Goal: Task Accomplishment & Management: Complete application form

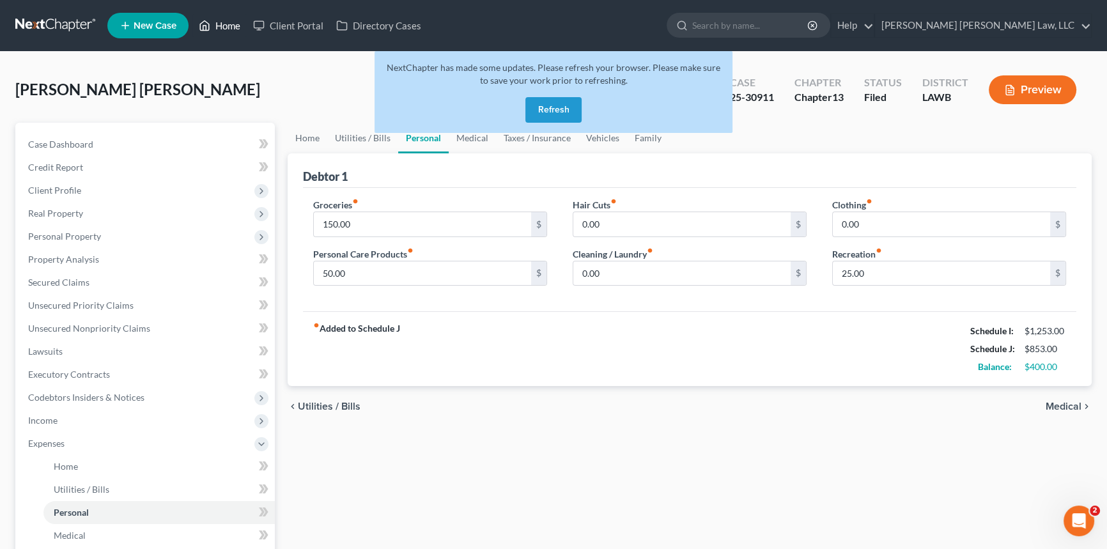
click at [224, 21] on link "Home" at bounding box center [219, 25] width 54 height 23
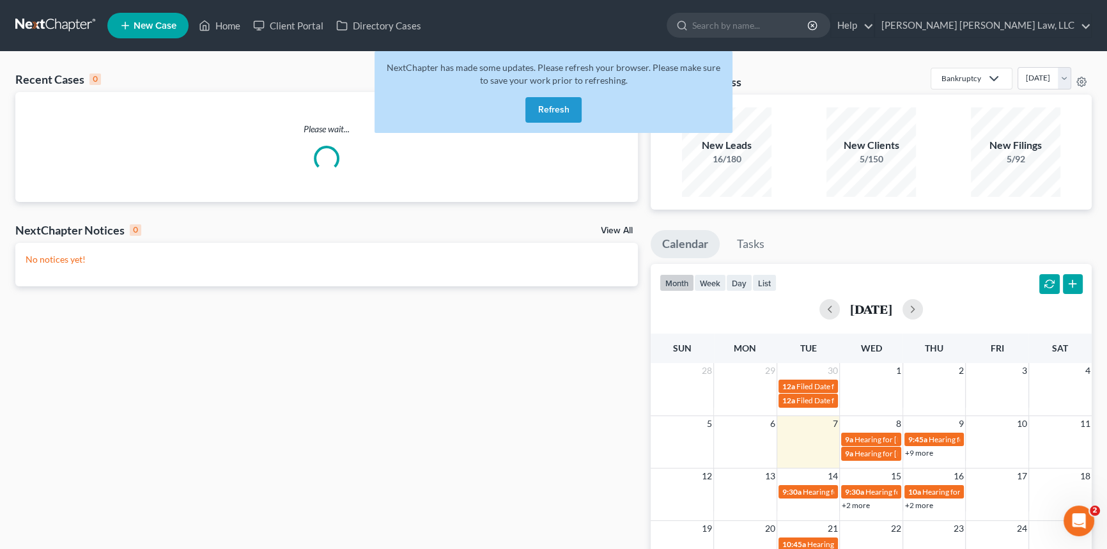
click at [550, 109] on button "Refresh" at bounding box center [553, 110] width 56 height 26
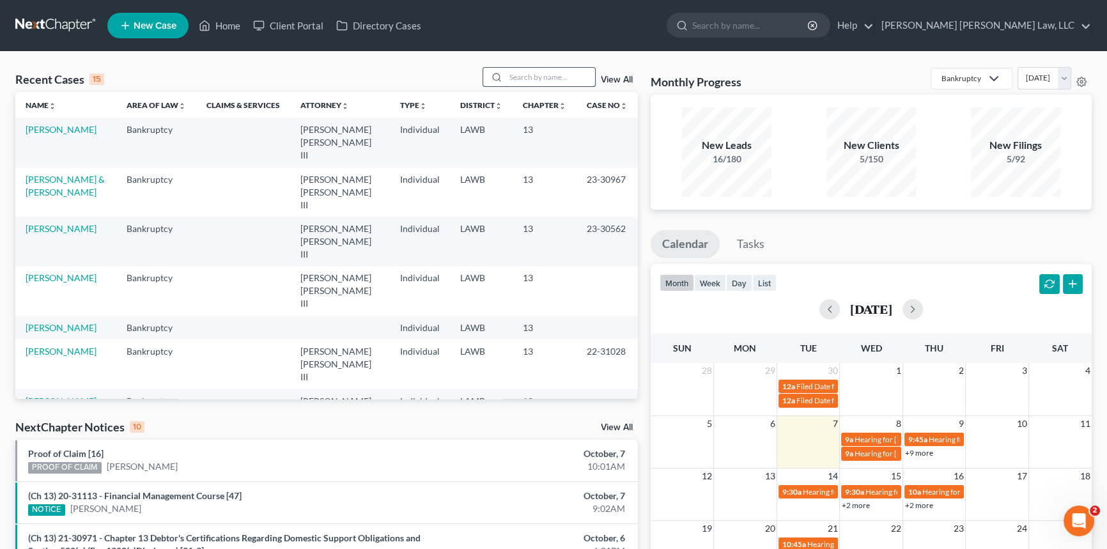
click at [524, 76] on input "search" at bounding box center [549, 77] width 89 height 19
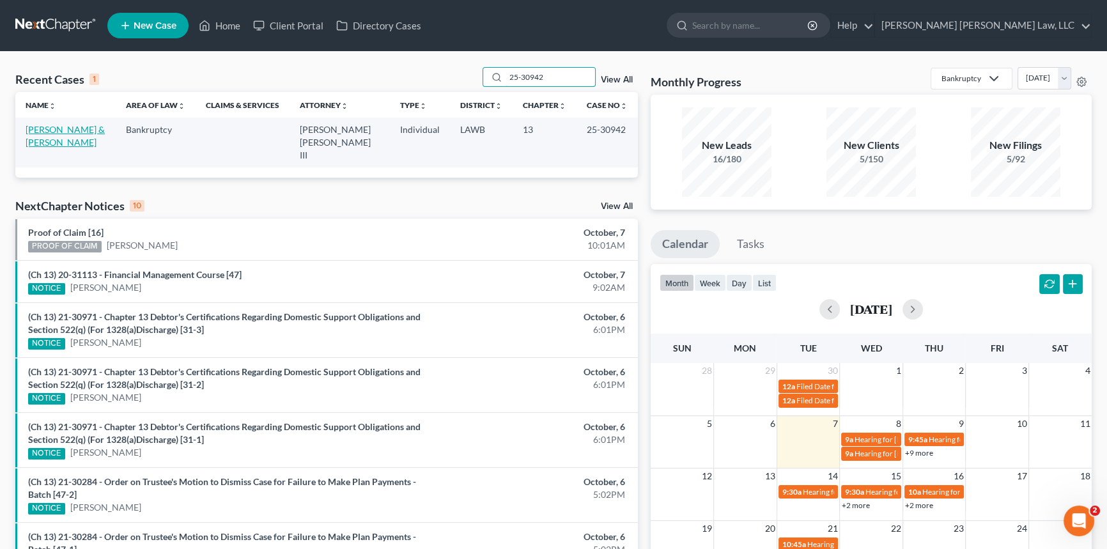
type input "25-30942"
click at [64, 131] on link "Barr, Bradley & Amanda" at bounding box center [65, 136] width 79 height 24
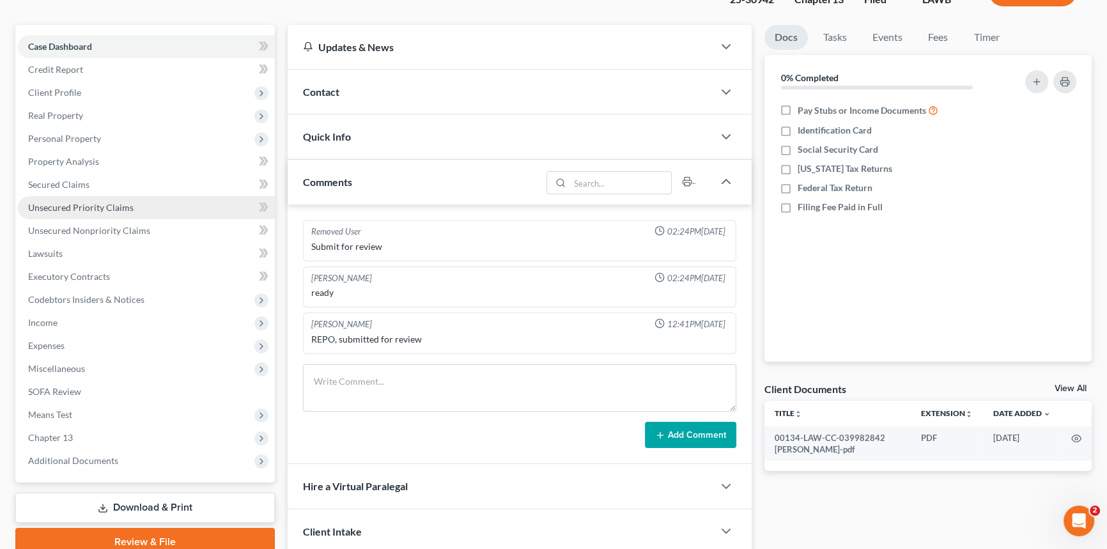
scroll to position [194, 0]
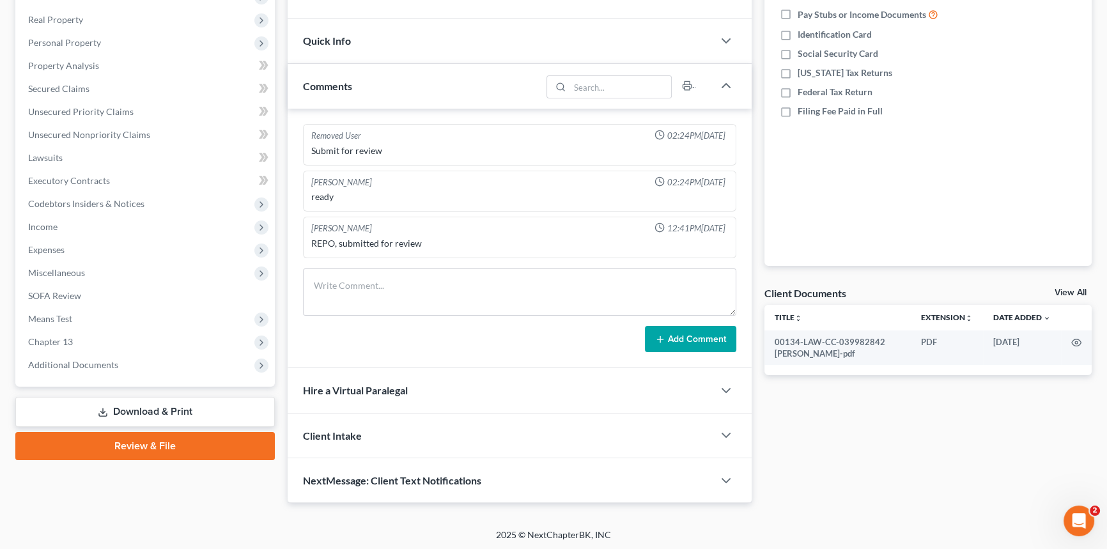
click at [202, 408] on link "Download & Print" at bounding box center [144, 412] width 259 height 30
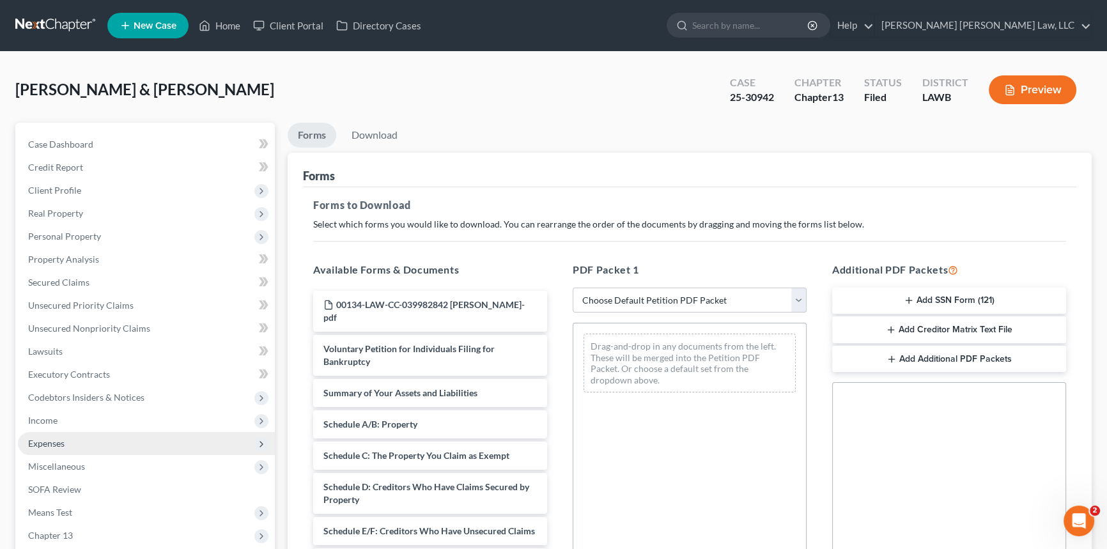
click at [64, 443] on span "Expenses" at bounding box center [46, 443] width 36 height 11
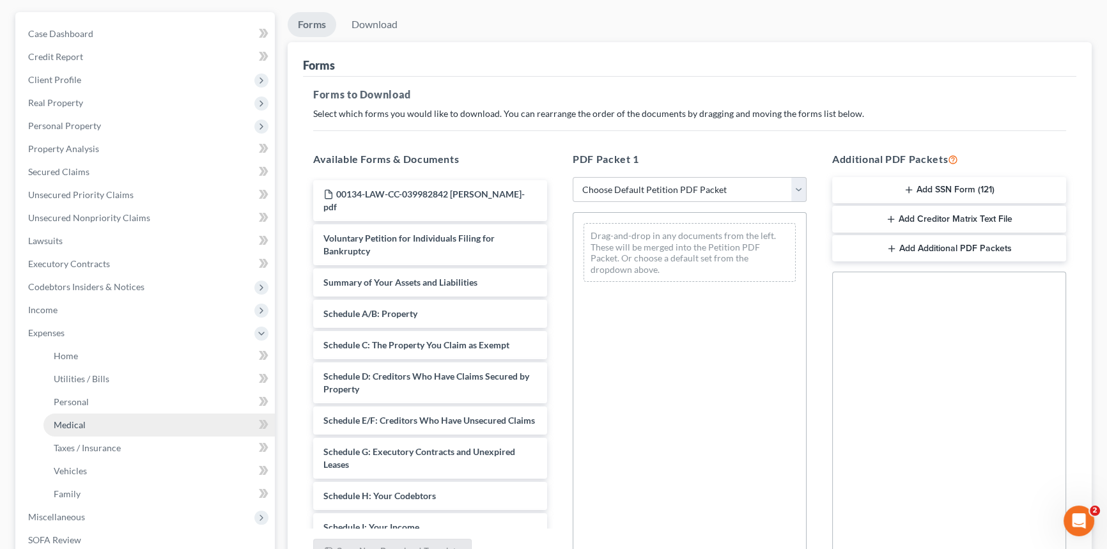
scroll to position [116, 0]
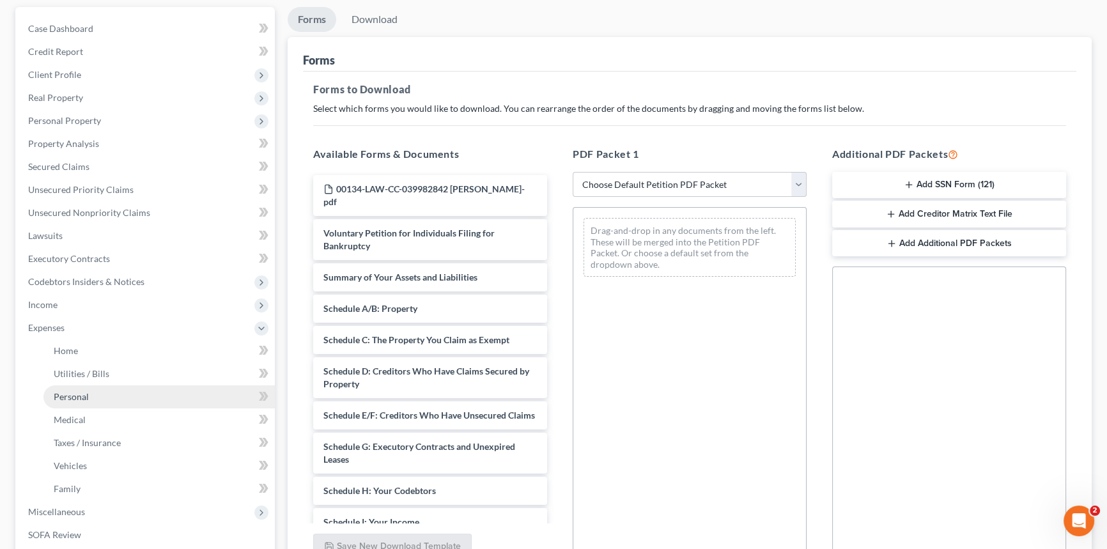
click at [109, 392] on link "Personal" at bounding box center [158, 396] width 231 height 23
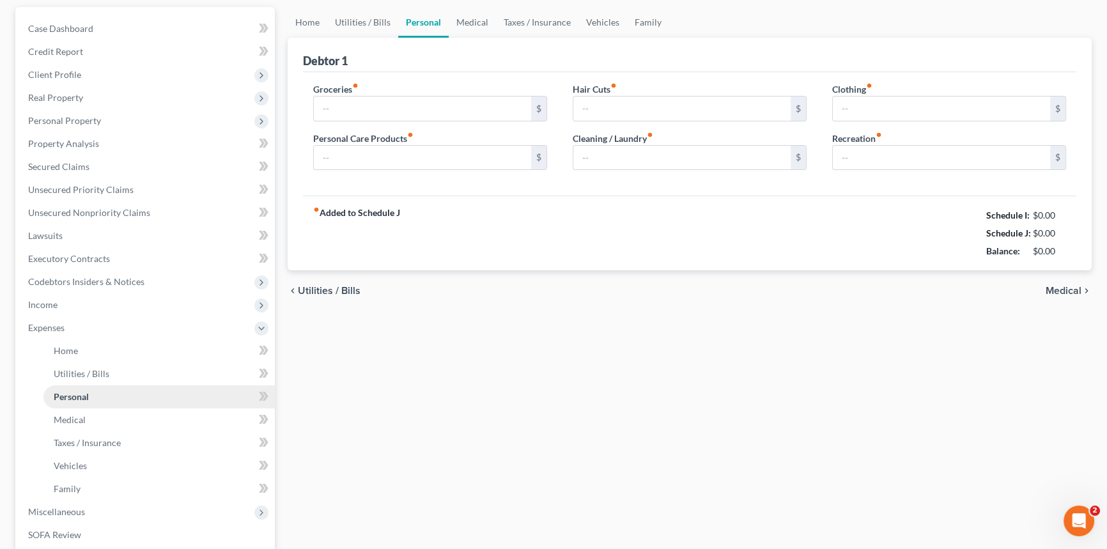
scroll to position [16, 0]
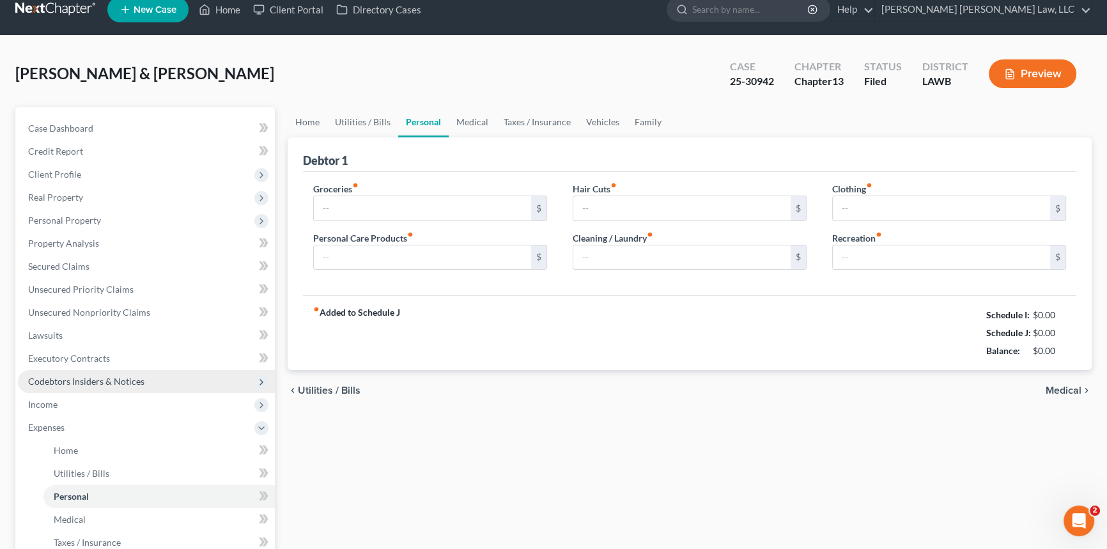
type input "1,255.00"
type input "117.00"
type input "0.00"
type input "91.00"
type input "276.00"
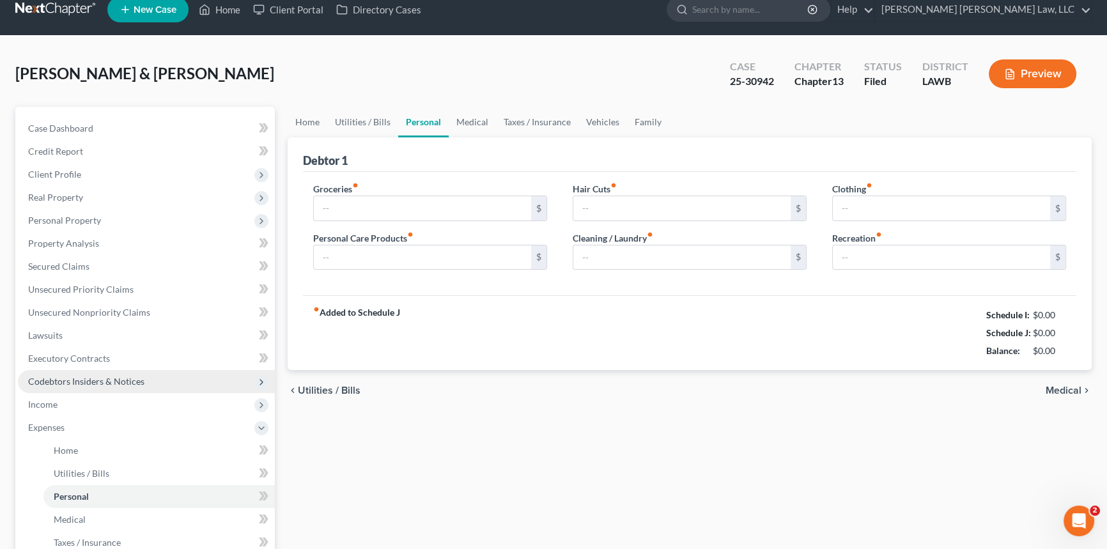
type input "100.00"
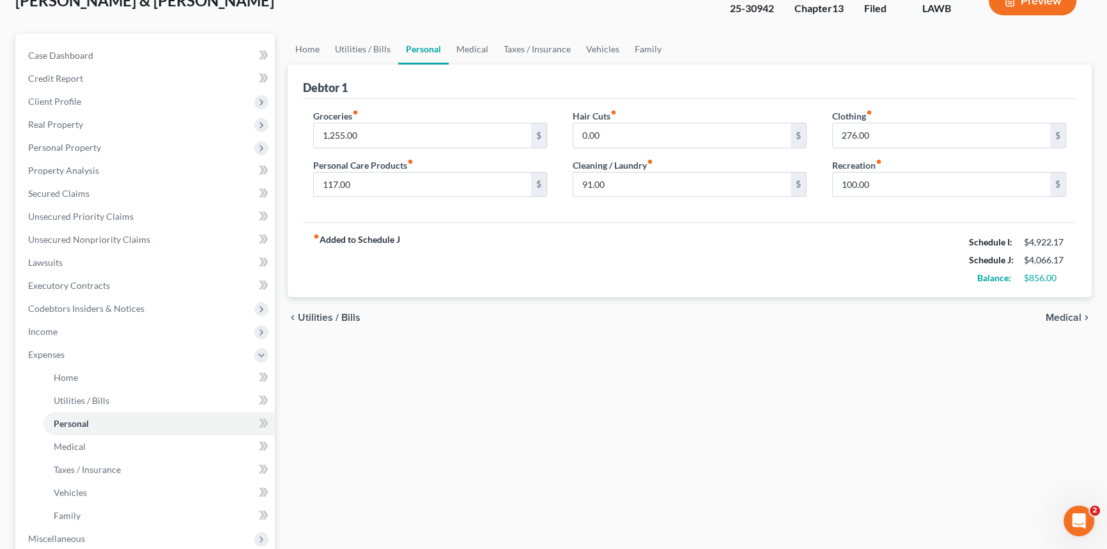
scroll to position [290, 0]
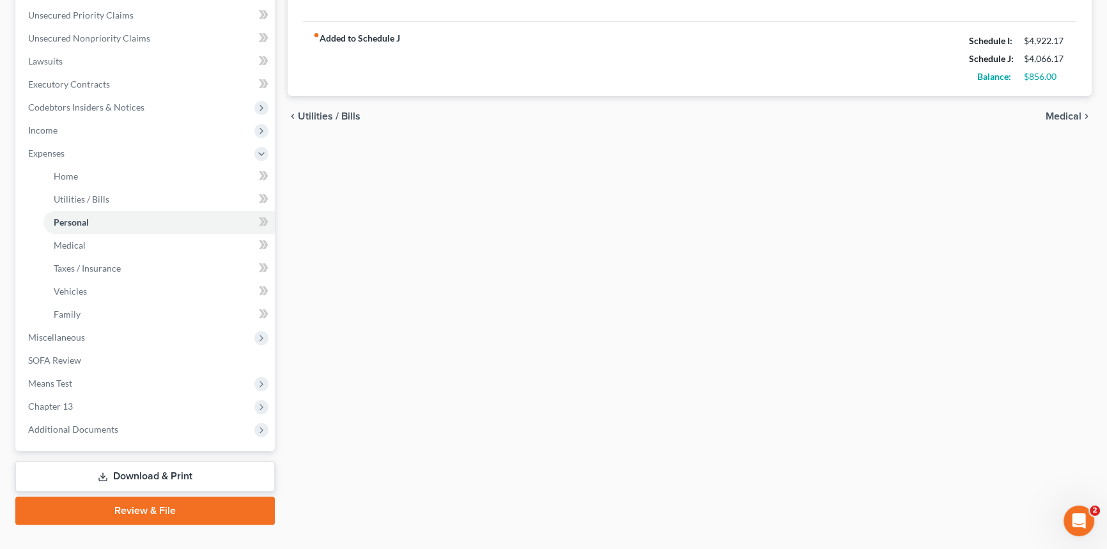
click at [229, 479] on link "Download & Print" at bounding box center [144, 476] width 259 height 30
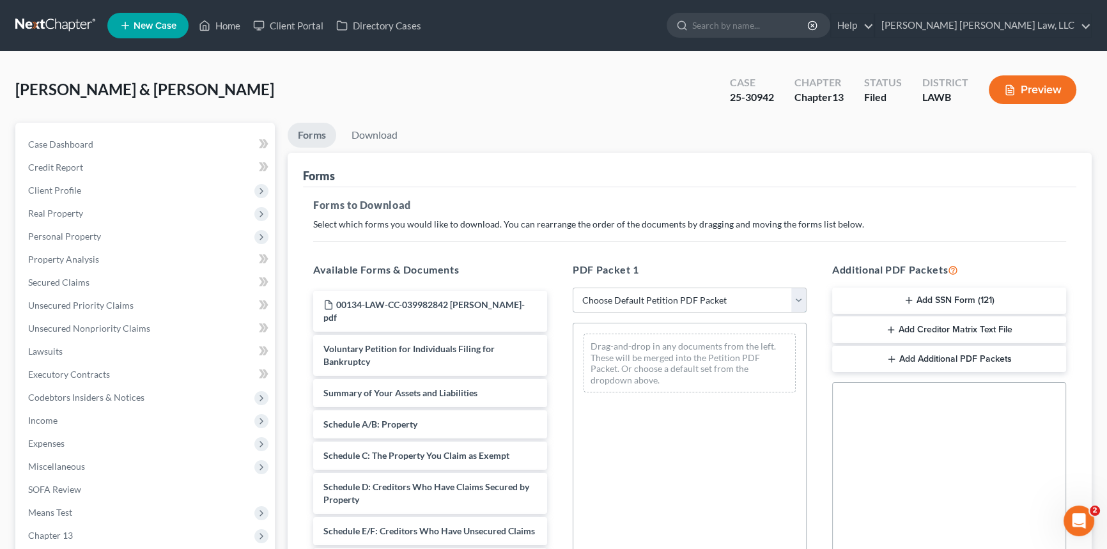
click at [706, 298] on select "Choose Default Petition PDF Packet Complete Bankruptcy Petition (all forms and …" at bounding box center [689, 301] width 234 height 26
select select "2"
click at [572, 288] on select "Choose Default Petition PDF Packet Complete Bankruptcy Petition (all forms and …" at bounding box center [689, 301] width 234 height 26
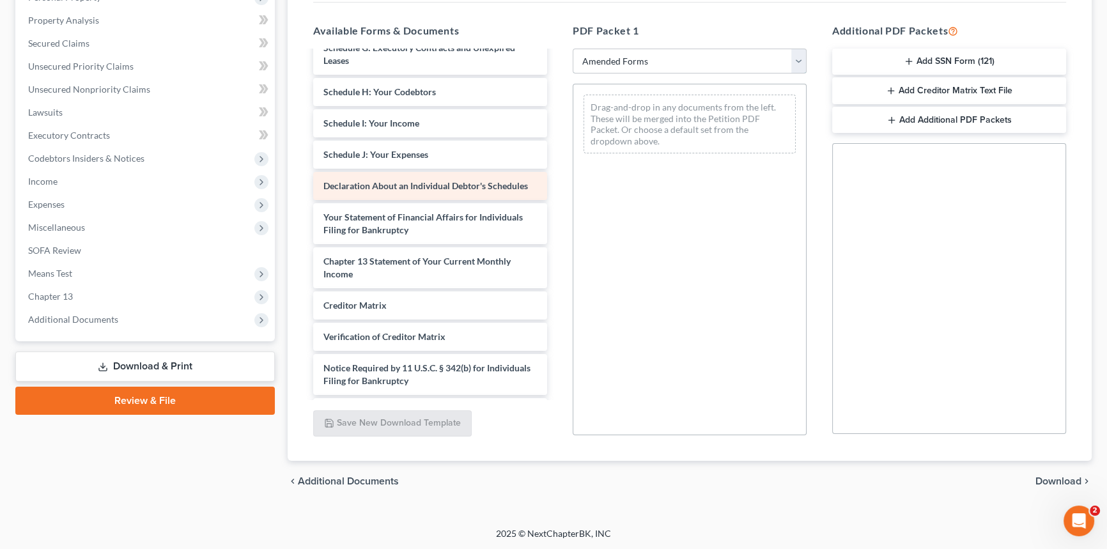
scroll to position [232, 0]
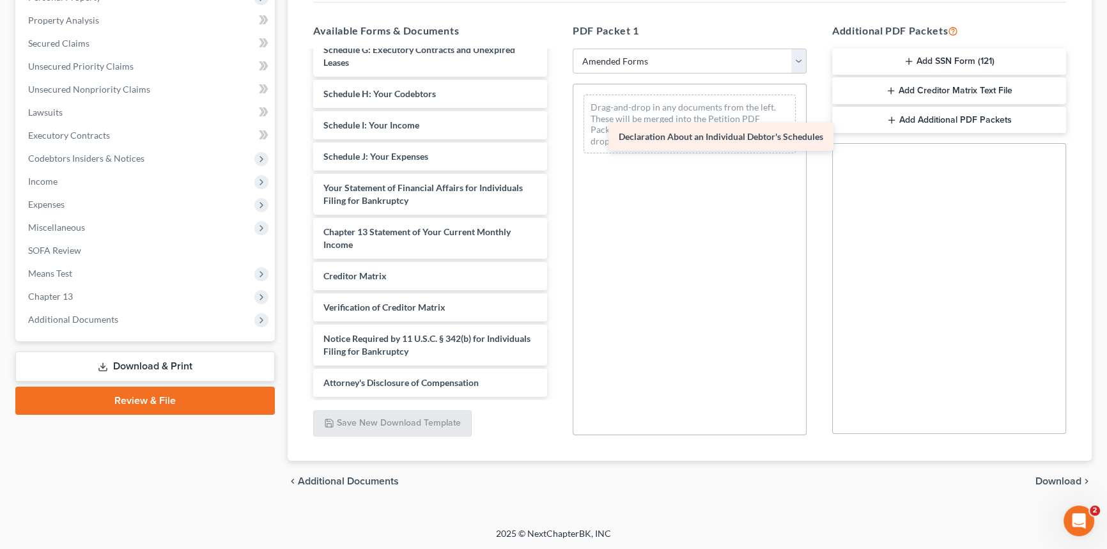
drag, startPoint x: 388, startPoint y: 204, endPoint x: 693, endPoint y: 142, distance: 311.0
click at [557, 142] on div "Declaration About an Individual Debtor's Schedules Voluntary Petition for Indiv…" at bounding box center [430, 109] width 254 height 574
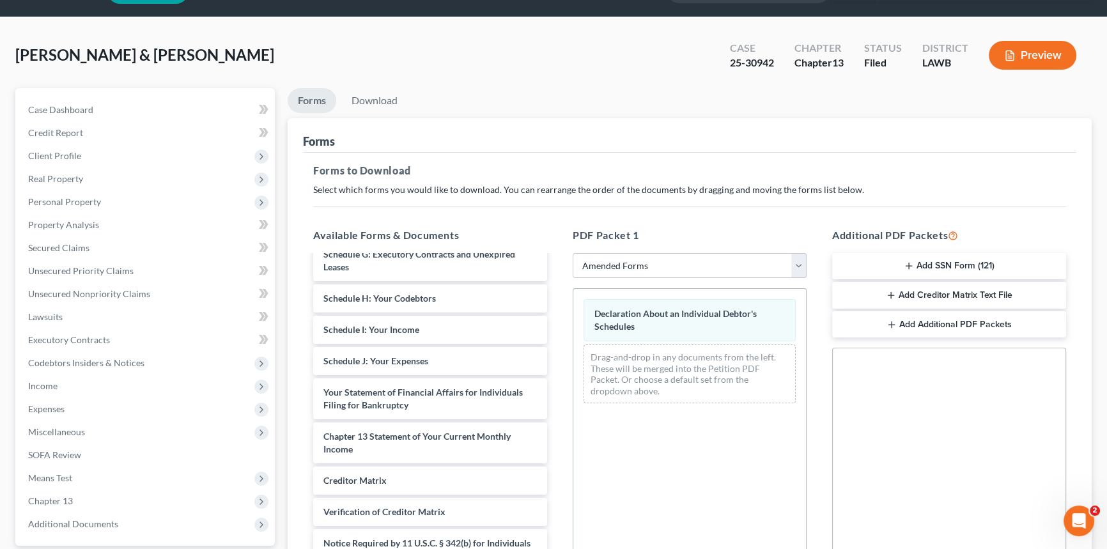
scroll to position [0, 0]
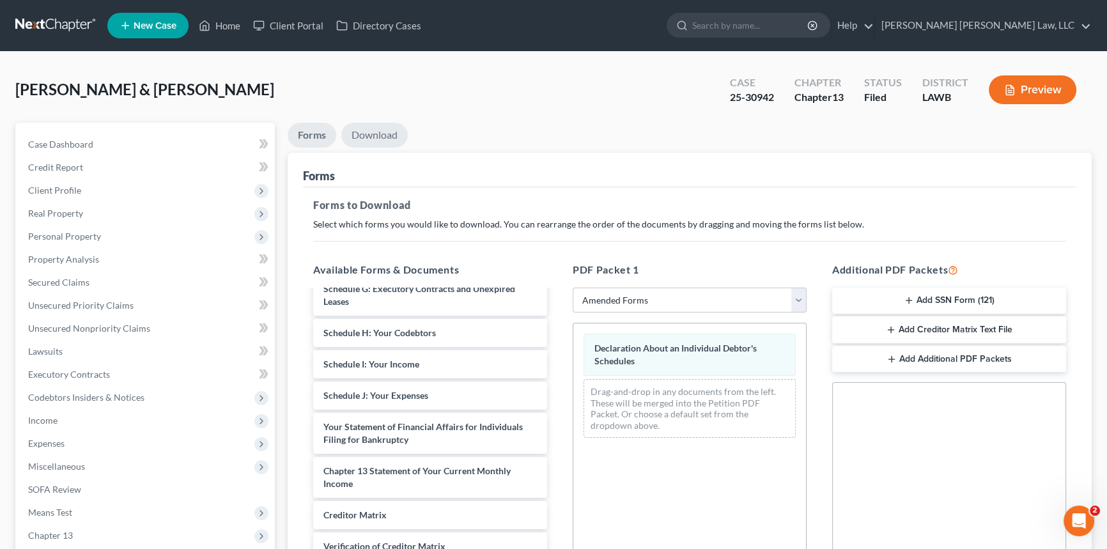
click at [391, 140] on link "Download" at bounding box center [374, 135] width 66 height 25
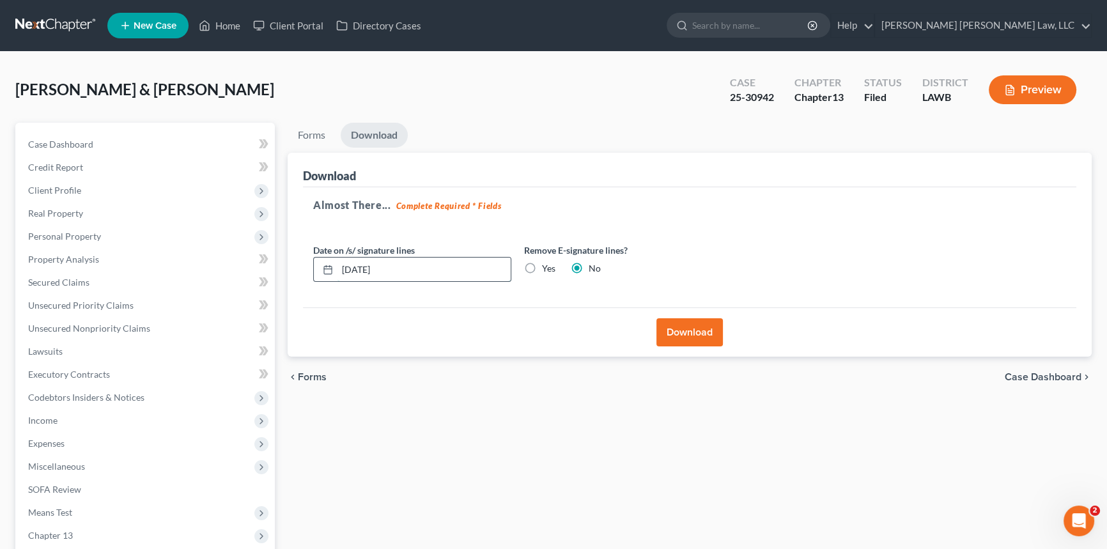
click at [433, 261] on input "10/07/2025" at bounding box center [423, 269] width 173 height 24
click at [693, 321] on button "Download" at bounding box center [689, 332] width 66 height 28
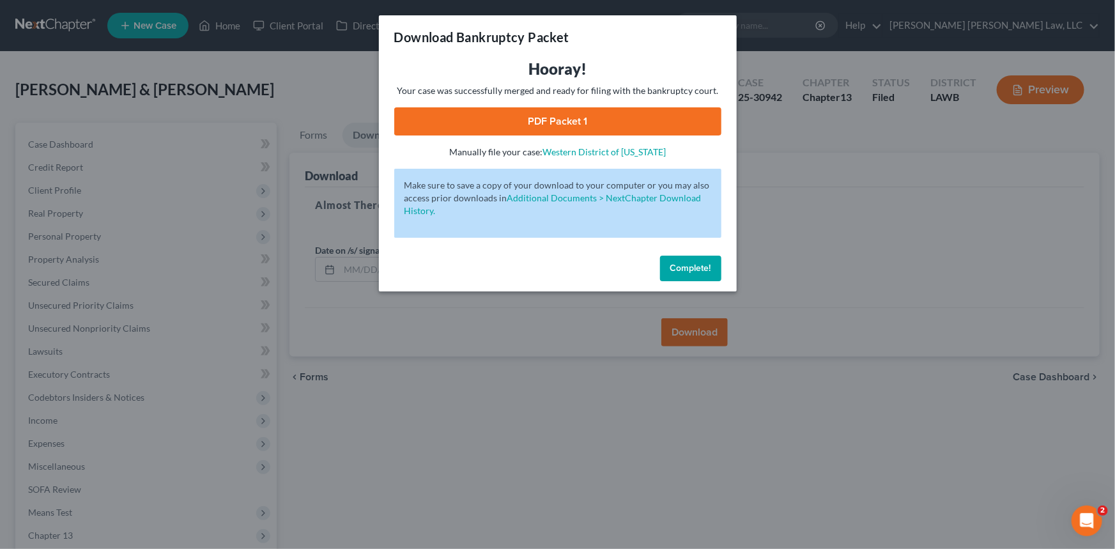
click at [584, 126] on link "PDF Packet 1" at bounding box center [557, 121] width 327 height 28
click at [702, 271] on span "Complete!" at bounding box center [690, 268] width 41 height 11
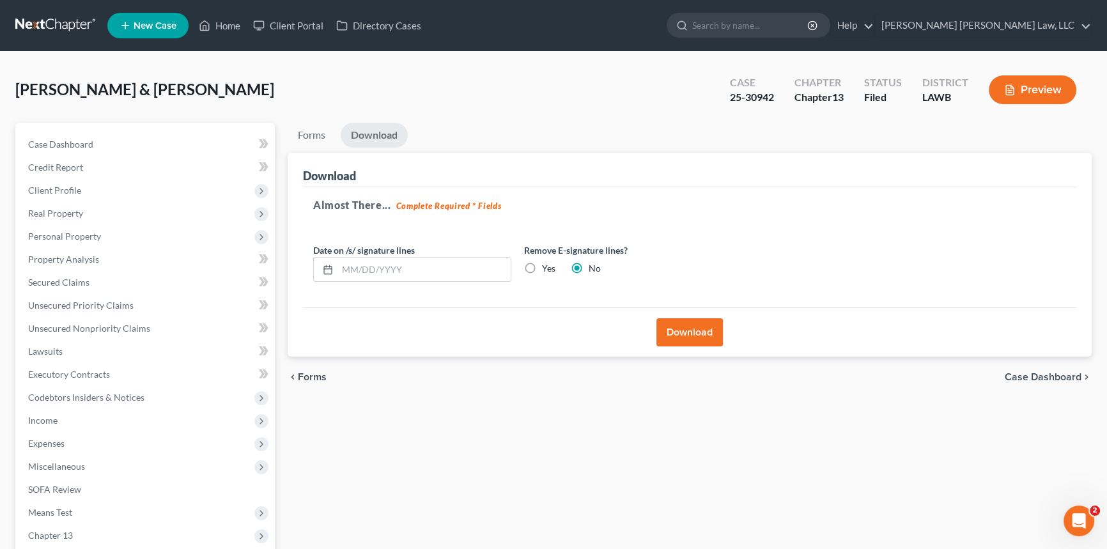
click at [156, 29] on span "New Case" at bounding box center [155, 26] width 43 height 10
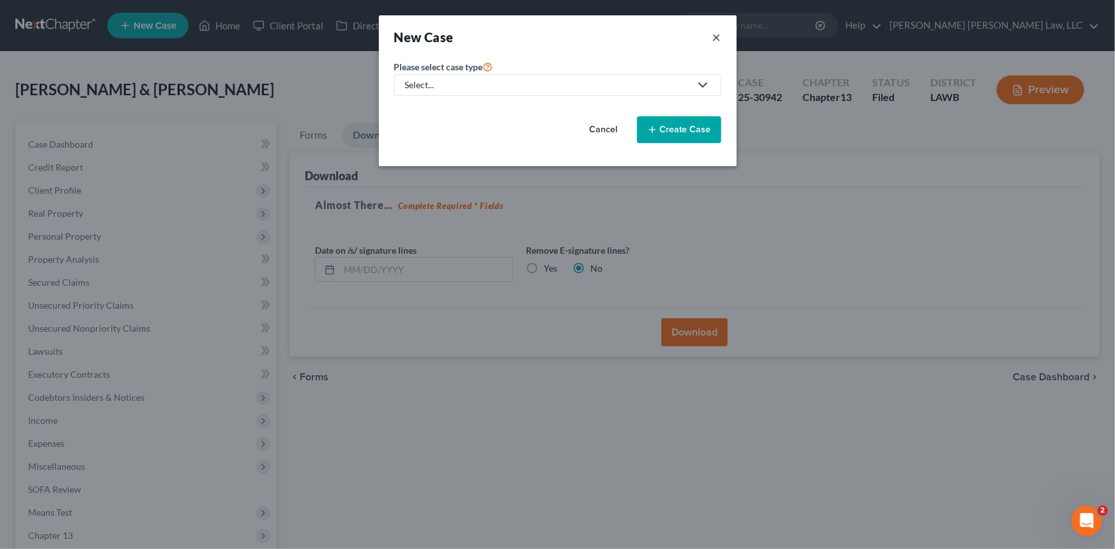
click at [716, 36] on button "×" at bounding box center [716, 37] width 9 height 18
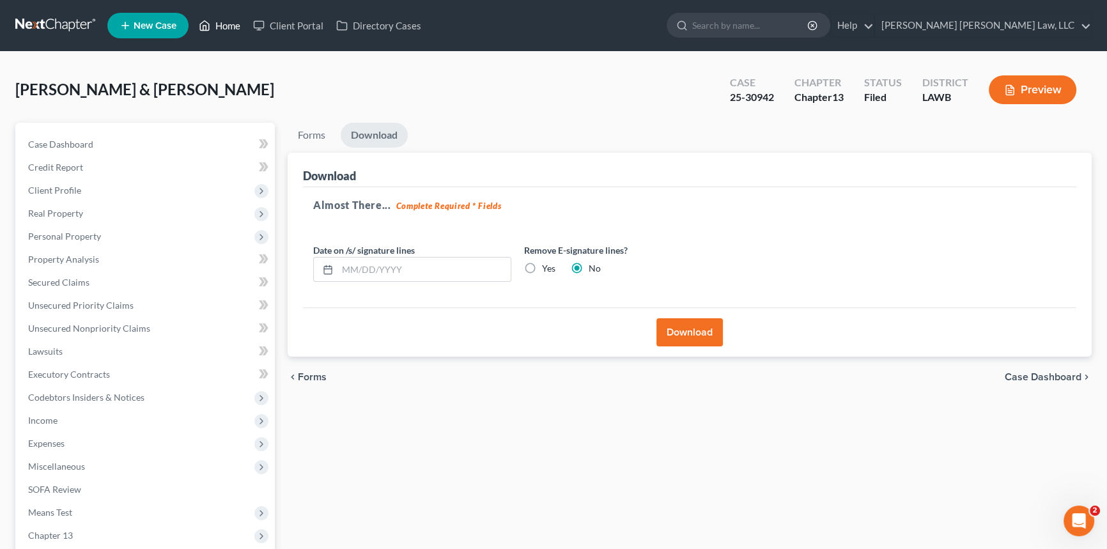
click at [236, 21] on link "Home" at bounding box center [219, 25] width 54 height 23
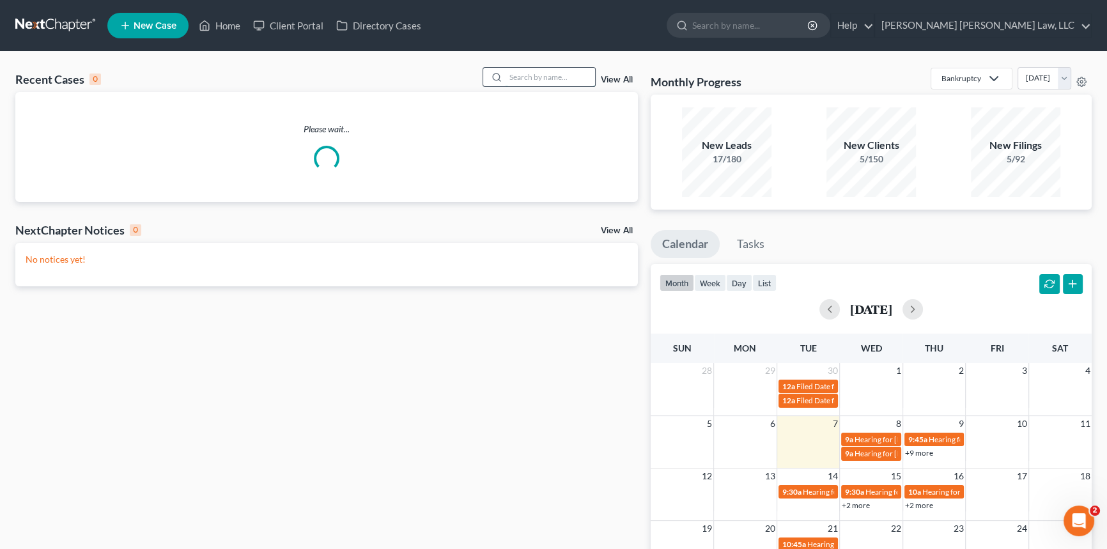
click at [520, 76] on input "search" at bounding box center [549, 77] width 89 height 19
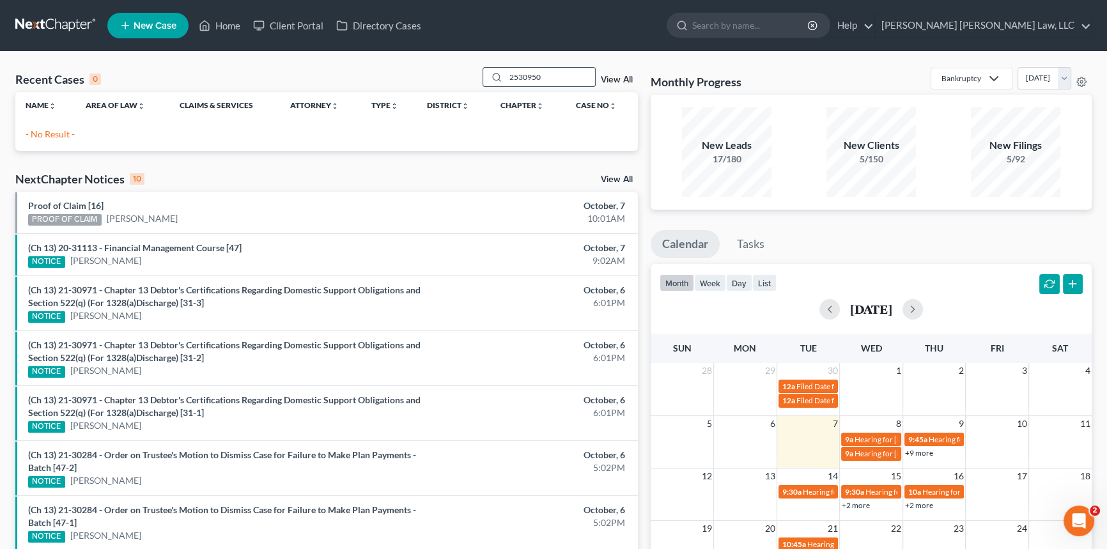
drag, startPoint x: 516, startPoint y: 77, endPoint x: 560, endPoint y: 76, distance: 44.7
click at [516, 77] on input "2530950" at bounding box center [549, 77] width 89 height 19
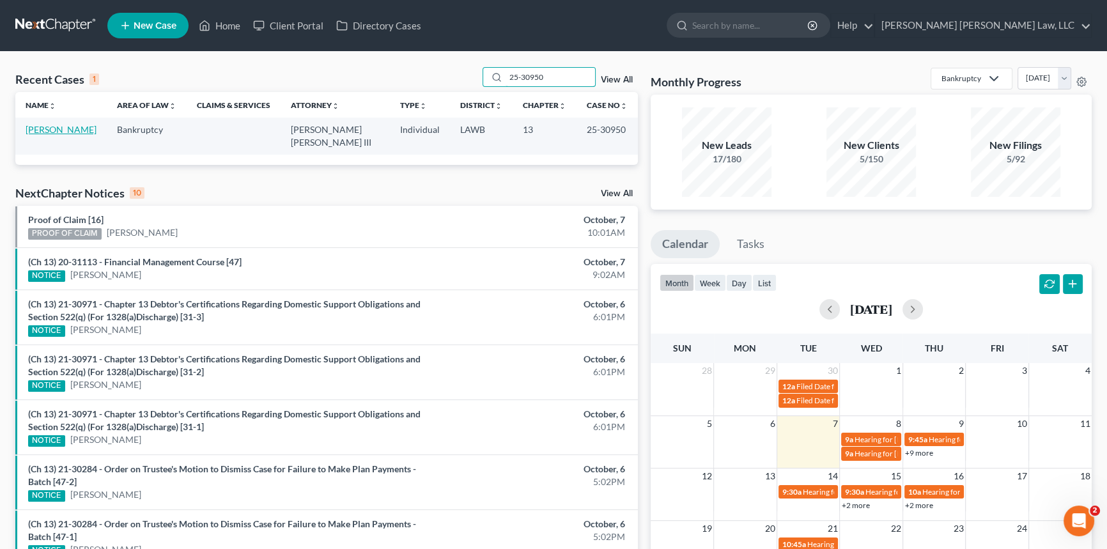
type input "25-30950"
click at [60, 132] on link "Phillips, Mary" at bounding box center [61, 129] width 71 height 11
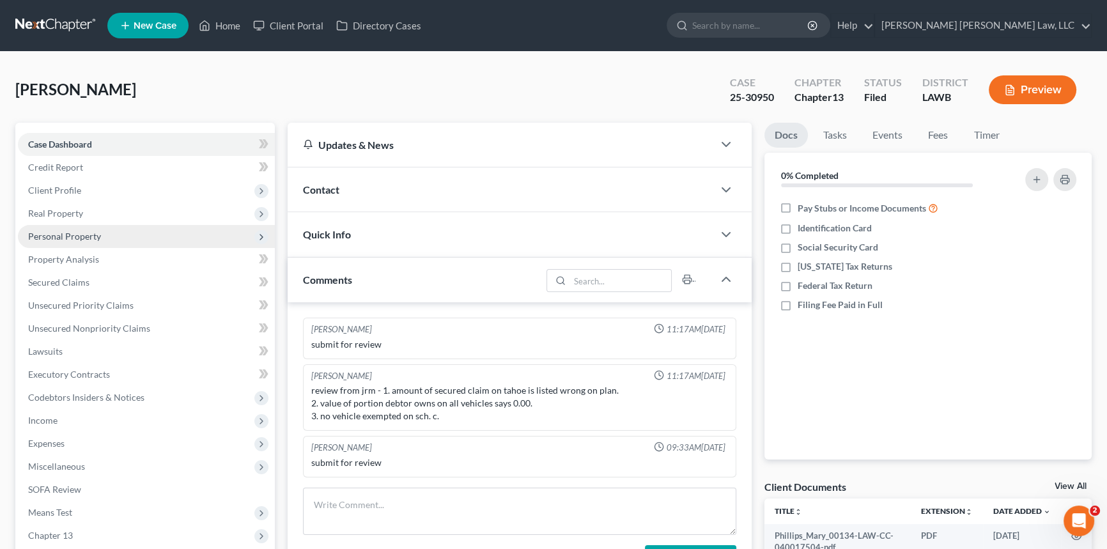
click at [61, 236] on span "Personal Property" at bounding box center [64, 236] width 73 height 11
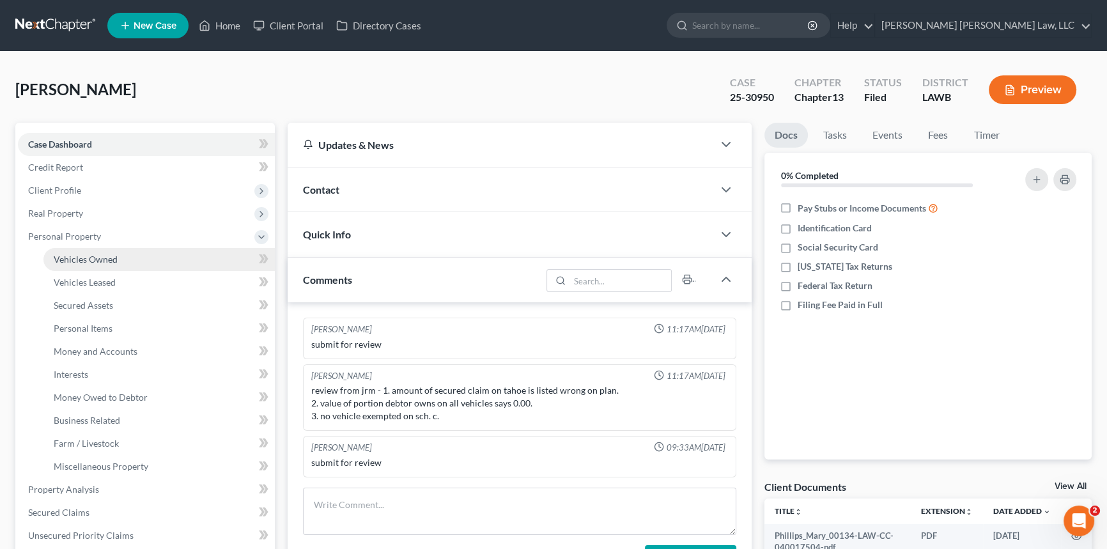
click at [71, 259] on span "Vehicles Owned" at bounding box center [86, 259] width 64 height 11
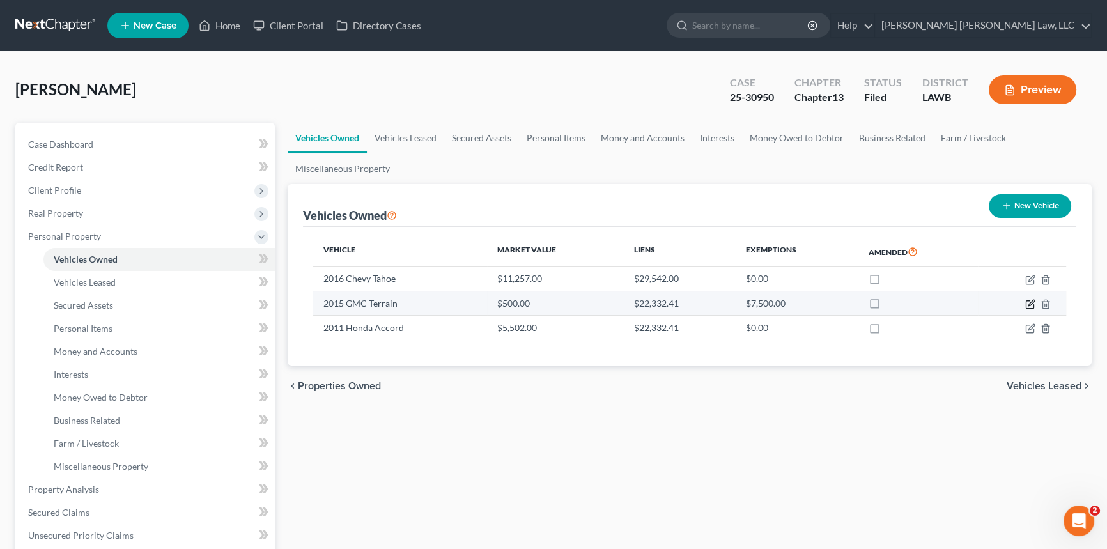
click at [1029, 302] on icon "button" at bounding box center [1031, 303] width 6 height 6
select select "0"
select select "11"
select select "4"
select select "0"
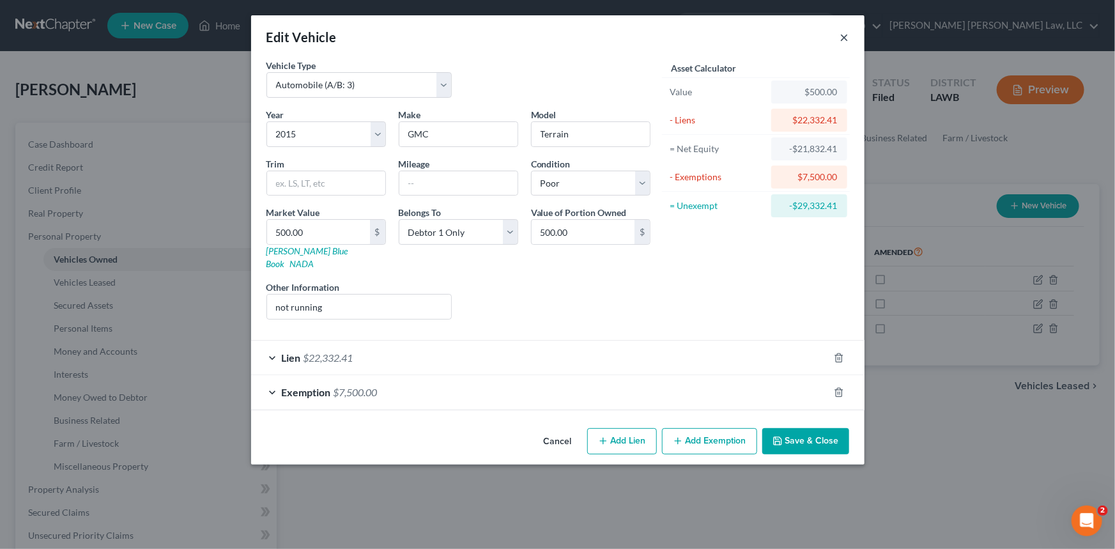
click at [843, 39] on button "×" at bounding box center [844, 36] width 9 height 15
